Goal: Task Accomplishment & Management: Use online tool/utility

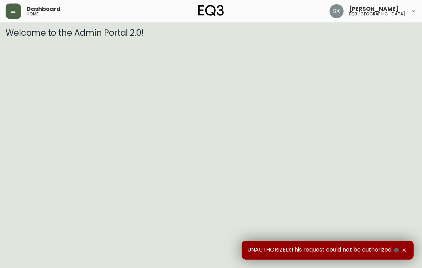
click at [13, 9] on icon "button" at bounding box center [14, 11] width 6 height 6
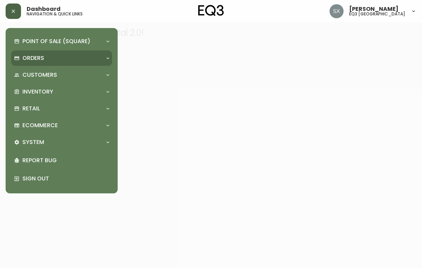
click at [41, 56] on p "Orders" at bounding box center [33, 58] width 22 height 8
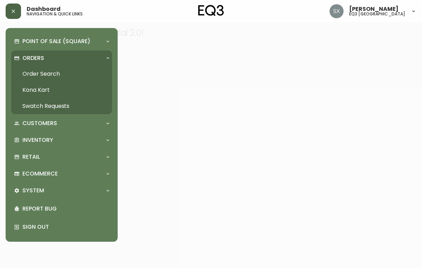
click at [56, 73] on link "Order Search" at bounding box center [61, 74] width 101 height 16
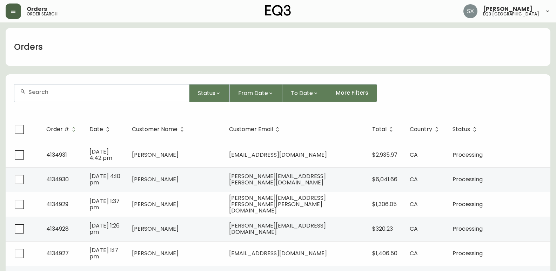
click at [157, 95] on input "text" at bounding box center [105, 92] width 155 height 7
click at [47, 92] on input "andre che" at bounding box center [105, 92] width 155 height 7
type input "[PERSON_NAME]"
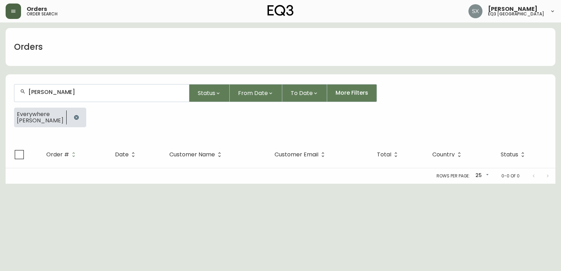
click at [102, 87] on div "[PERSON_NAME]" at bounding box center [101, 92] width 175 height 17
drag, startPoint x: 102, startPoint y: 87, endPoint x: 102, endPoint y: 90, distance: 3.5
click at [102, 89] on div "[PERSON_NAME]" at bounding box center [101, 92] width 175 height 17
click at [102, 90] on input "[PERSON_NAME]" at bounding box center [105, 92] width 155 height 7
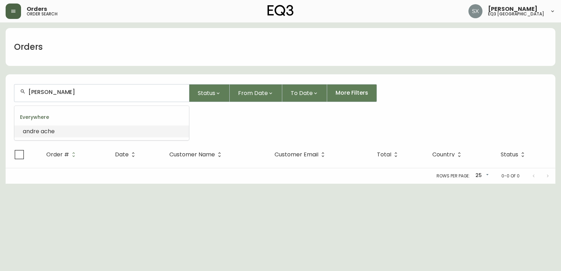
click at [102, 90] on input "[PERSON_NAME]" at bounding box center [105, 92] width 155 height 7
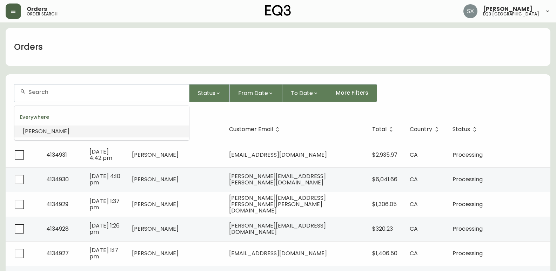
click at [130, 95] on input "text" at bounding box center [105, 92] width 155 height 7
type input "[PERSON_NAME]"
click at [104, 125] on li "[PERSON_NAME]" at bounding box center [101, 131] width 175 height 12
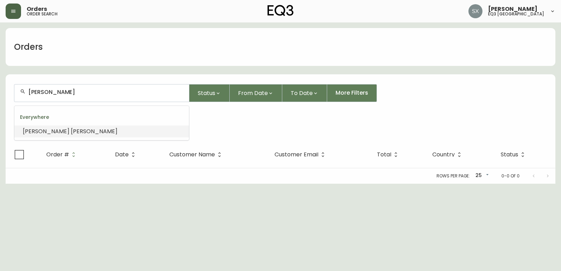
drag, startPoint x: 100, startPoint y: 92, endPoint x: 40, endPoint y: 93, distance: 60.0
click at [3, 95] on main "Orders [PERSON_NAME] Status From Date To Date More Filters Everywhere [PERSON_N…" at bounding box center [280, 102] width 561 height 161
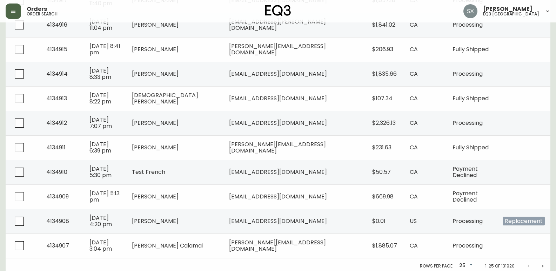
scroll to position [501, 0]
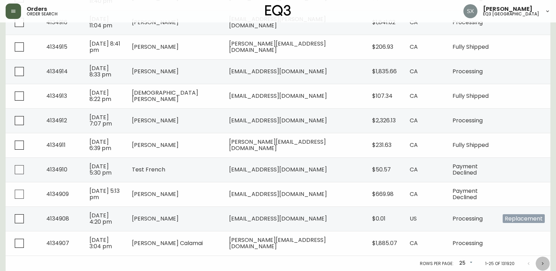
click at [422, 264] on icon "Next page" at bounding box center [542, 264] width 6 height 6
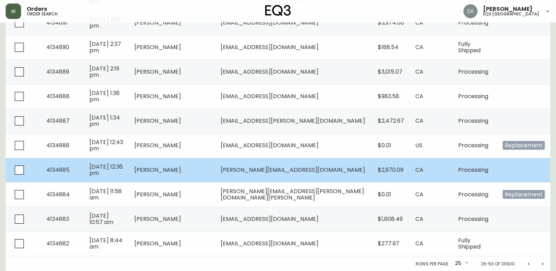
scroll to position [501, 0]
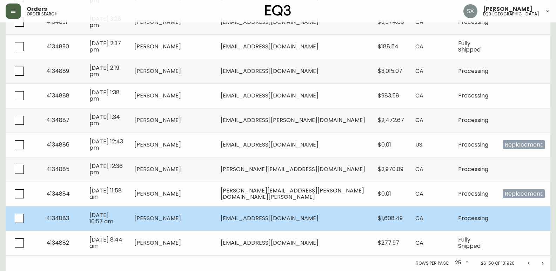
click at [189, 225] on td "[PERSON_NAME]" at bounding box center [172, 218] width 86 height 25
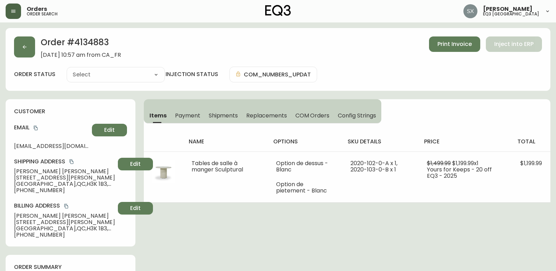
type input "Processing"
select select "PROCESSING"
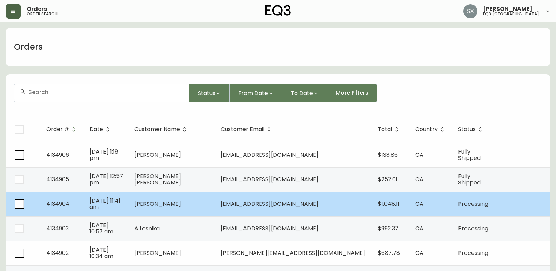
click at [296, 199] on td "[EMAIL_ADDRESS][DOMAIN_NAME]" at bounding box center [293, 204] width 157 height 25
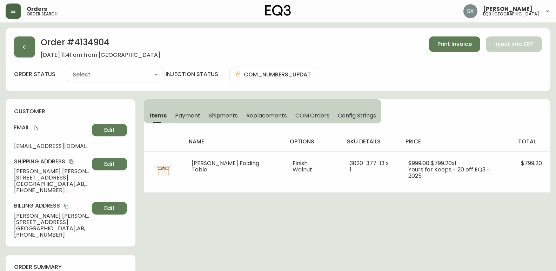
type input "Processing"
select select "PROCESSING"
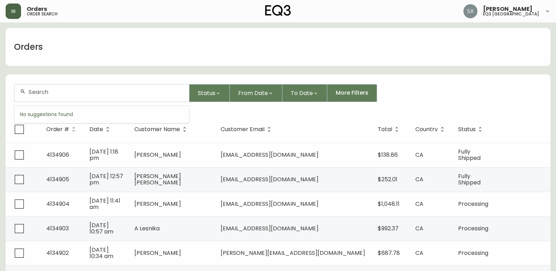
click at [50, 95] on input "text" at bounding box center [105, 92] width 155 height 7
click at [422, 132] on span "Country" at bounding box center [431, 129] width 32 height 6
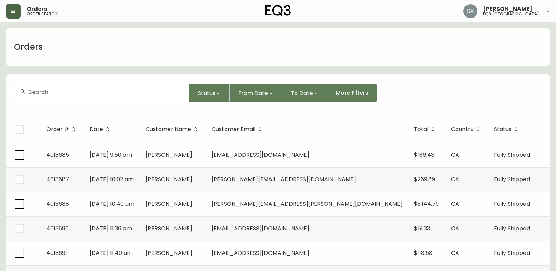
click at [57, 92] on input "text" at bounding box center [105, 92] width 155 height 7
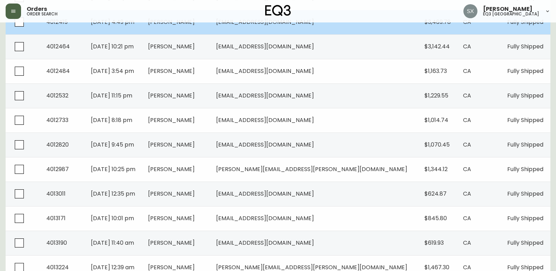
scroll to position [210, 0]
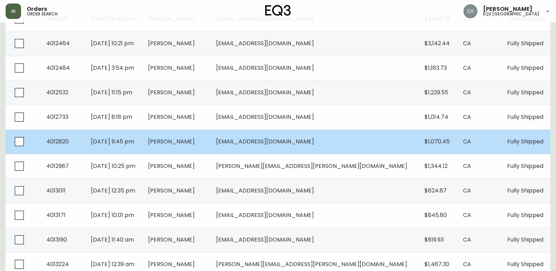
type input "[GEOGRAPHIC_DATA]"
click at [314, 140] on span "[EMAIL_ADDRESS][DOMAIN_NAME]" at bounding box center [265, 141] width 98 height 8
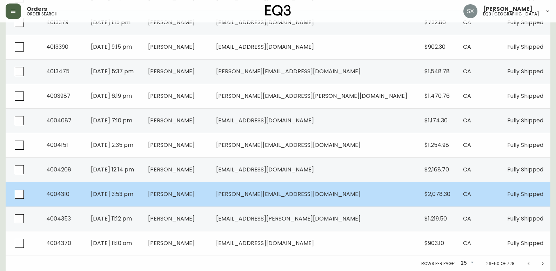
scroll to position [526, 0]
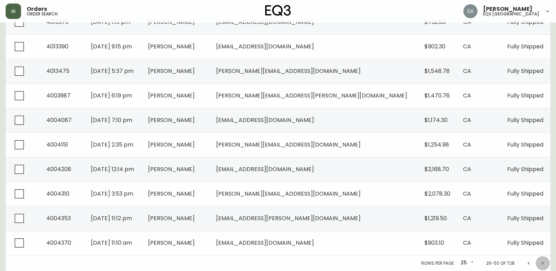
click at [422, 263] on icon "Next page" at bounding box center [542, 263] width 6 height 6
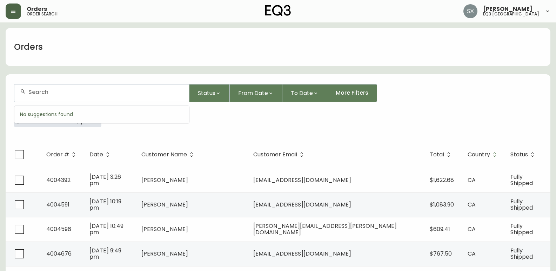
click at [57, 93] on input "text" at bounding box center [105, 92] width 155 height 7
drag, startPoint x: 61, startPoint y: 116, endPoint x: 75, endPoint y: 123, distance: 15.4
click at [89, 117] on icon "button" at bounding box center [92, 118] width 6 height 6
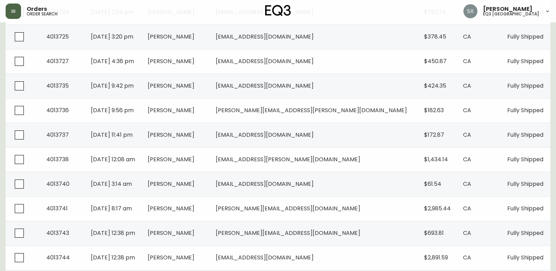
scroll to position [35, 0]
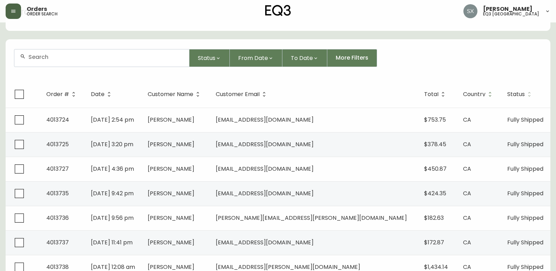
click at [422, 92] on span "Status" at bounding box center [516, 94] width 18 height 4
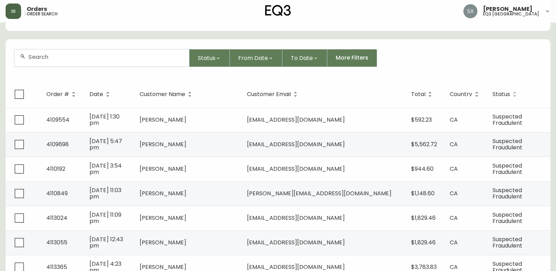
click at [422, 94] on span "Status" at bounding box center [501, 94] width 18 height 4
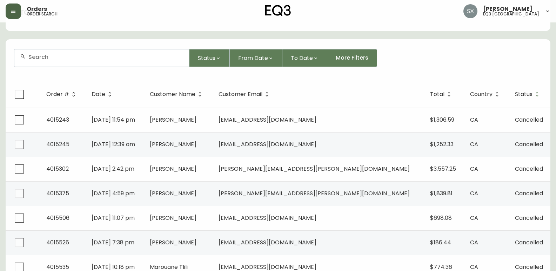
click at [422, 93] on span "Status" at bounding box center [524, 94] width 18 height 4
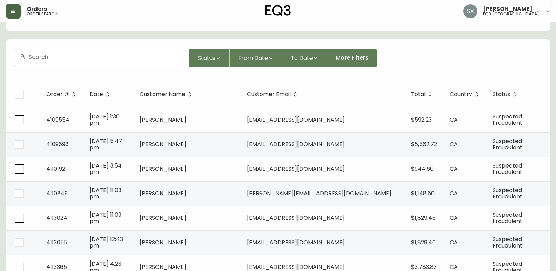
click at [422, 95] on span "Status" at bounding box center [501, 94] width 18 height 4
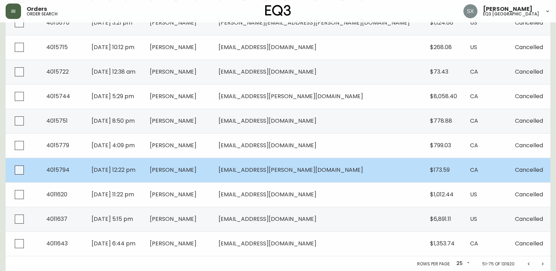
scroll to position [501, 0]
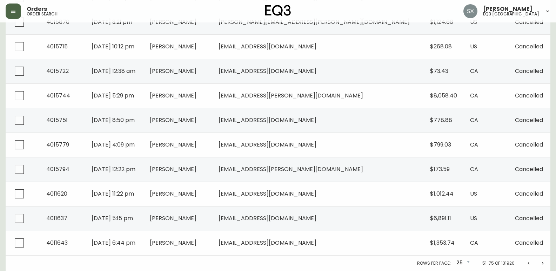
click at [7, 8] on button "button" at bounding box center [13, 11] width 15 height 15
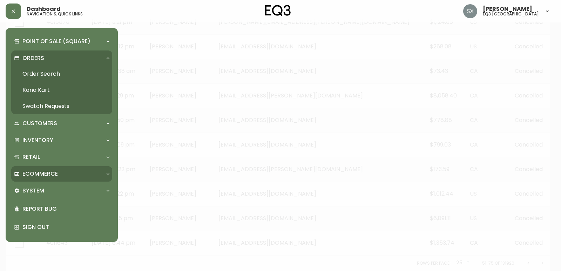
click at [51, 168] on div "Ecommerce" at bounding box center [61, 173] width 101 height 15
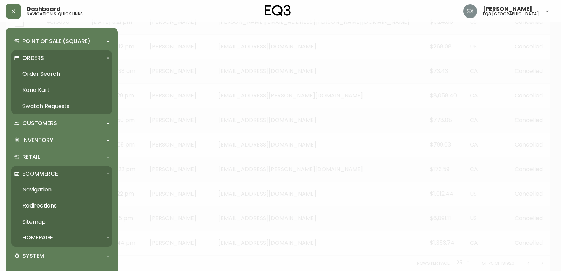
click at [42, 75] on link "Order Search" at bounding box center [61, 74] width 101 height 16
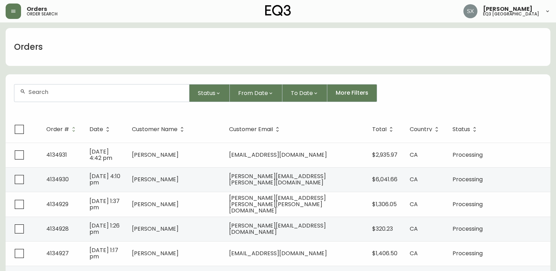
click at [94, 90] on input "text" at bounding box center [105, 92] width 155 height 7
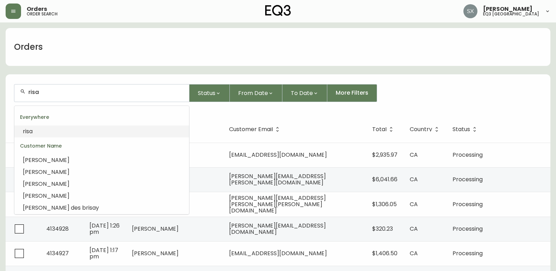
click at [66, 130] on li "risa" at bounding box center [101, 131] width 175 height 12
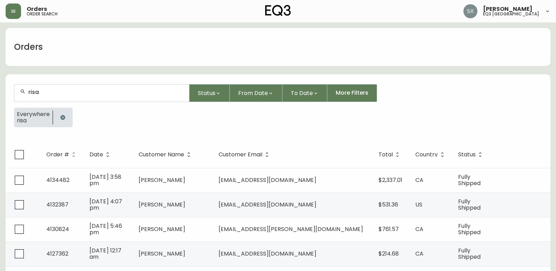
click at [106, 88] on div "risa" at bounding box center [101, 92] width 175 height 17
type input "[PERSON_NAME]"
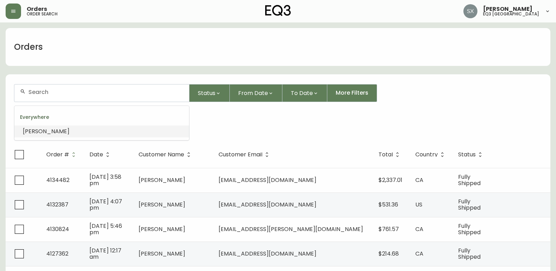
click at [43, 94] on input "text" at bounding box center [105, 92] width 155 height 7
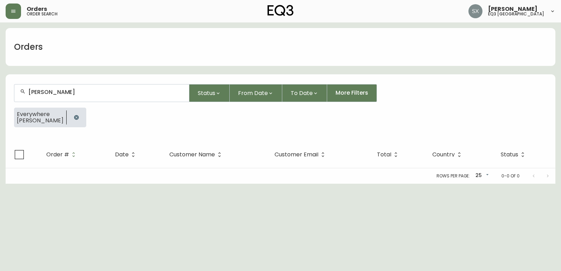
type input "[PERSON_NAME]"
click at [74, 118] on icon "button" at bounding box center [77, 118] width 6 height 6
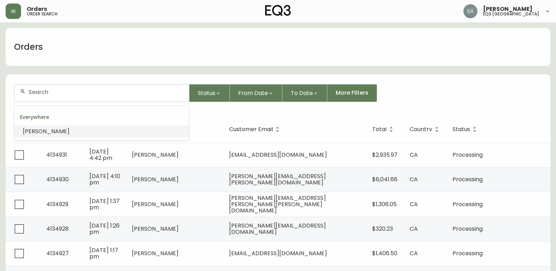
click at [53, 92] on input "text" at bounding box center [105, 92] width 155 height 7
click at [422, 9] on div "[PERSON_NAME] eq3 [GEOGRAPHIC_DATA]" at bounding box center [506, 11] width 87 height 14
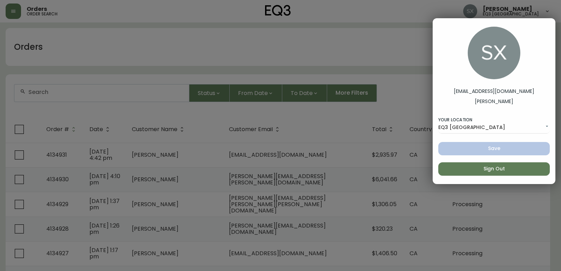
click at [304, 40] on div at bounding box center [280, 135] width 561 height 271
